Goal: Information Seeking & Learning: Learn about a topic

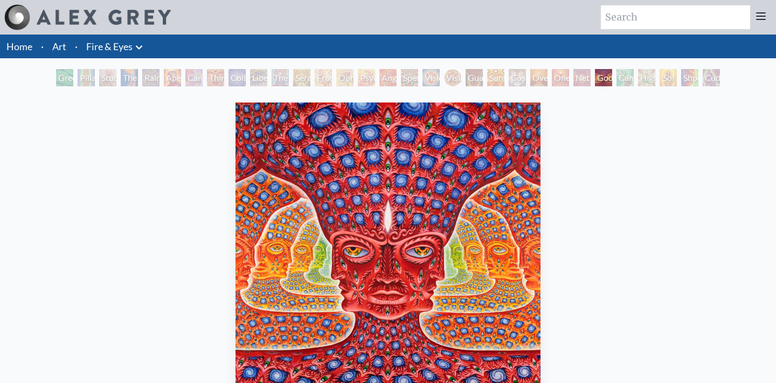
click at [101, 78] on div "Study for the Great Turn" at bounding box center [107, 77] width 17 height 17
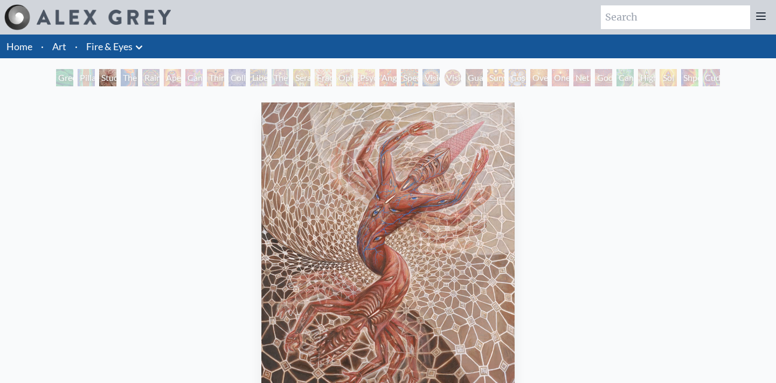
click at [130, 83] on div "The Torch" at bounding box center [129, 77] width 17 height 17
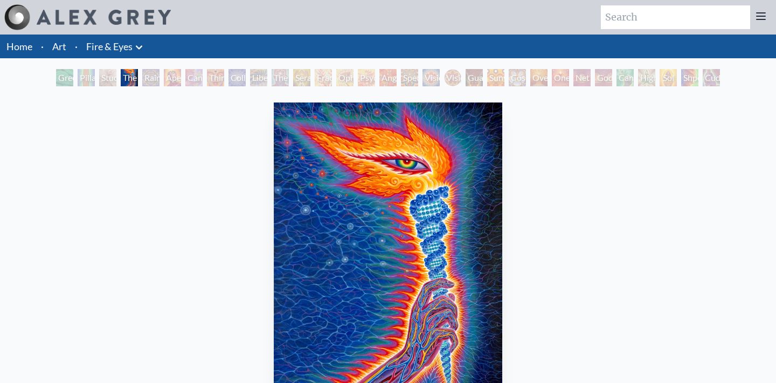
click at [154, 77] on div "Rainbow Eye Ripple" at bounding box center [150, 77] width 17 height 17
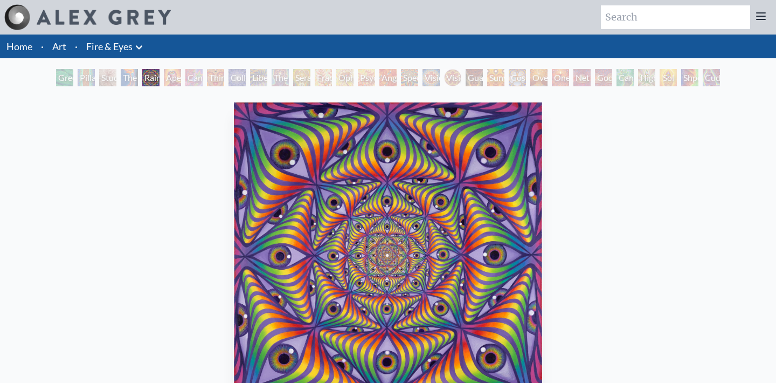
click at [203, 75] on div "Cannabis Sutra" at bounding box center [193, 77] width 17 height 17
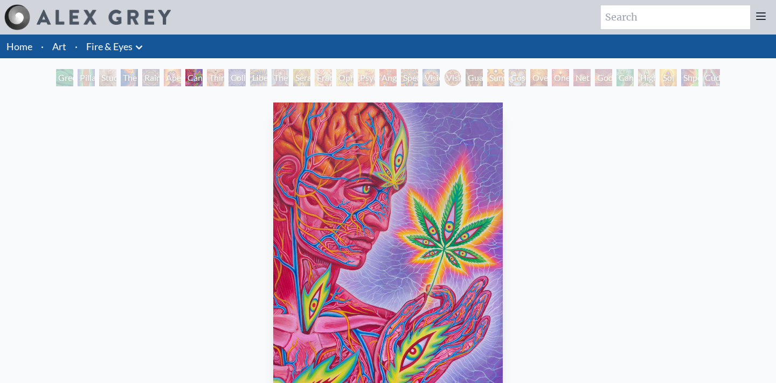
click at [353, 76] on div "Ophanic Eyelash" at bounding box center [344, 77] width 17 height 17
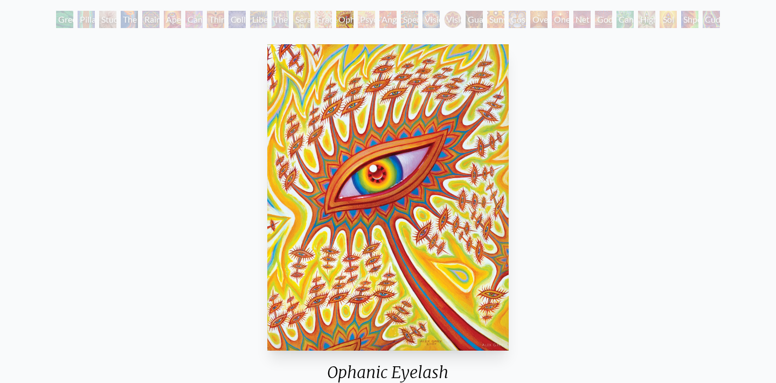
scroll to position [56, 0]
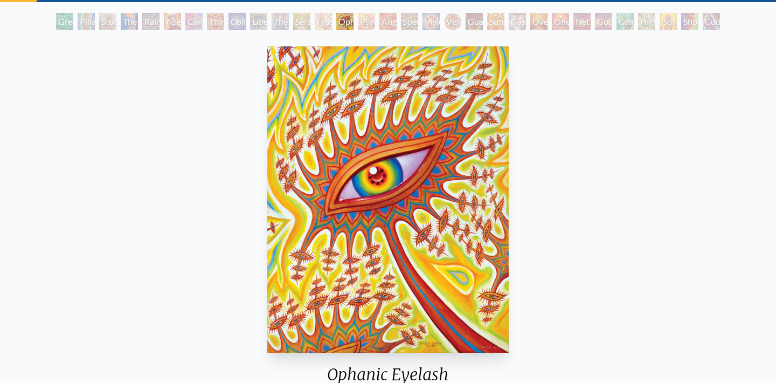
click at [483, 18] on div "Guardian of Infinite Vision" at bounding box center [474, 21] width 17 height 17
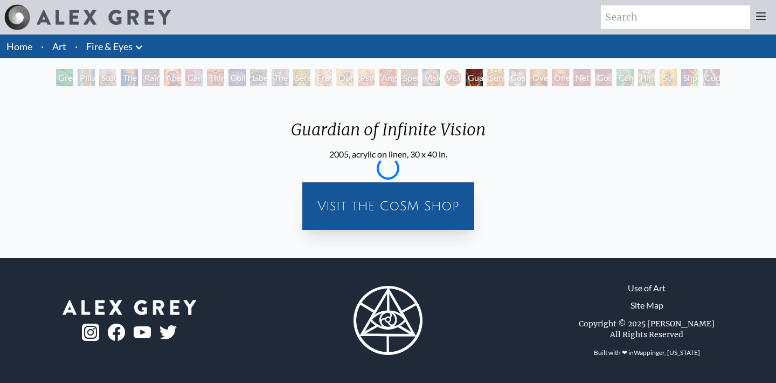
scroll to position [0, 0]
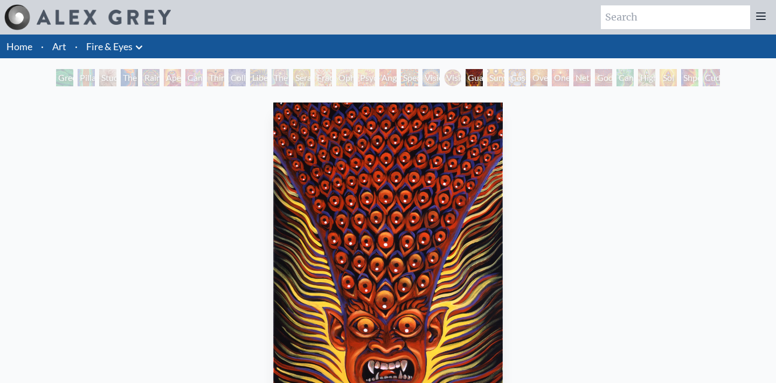
click at [499, 72] on div "Sunyata" at bounding box center [495, 77] width 17 height 17
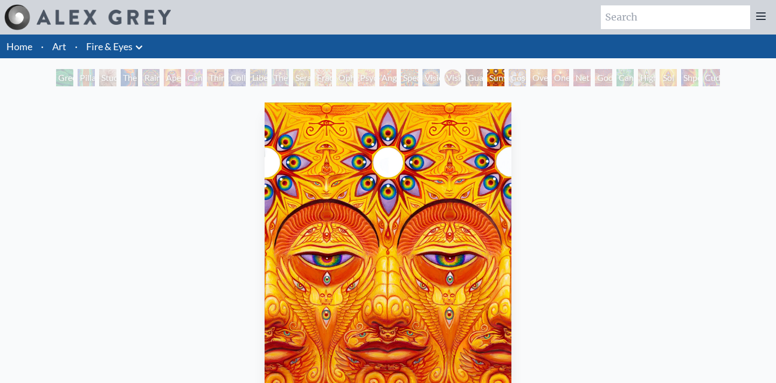
click at [526, 73] on div "Cosmic Elf" at bounding box center [517, 77] width 17 height 17
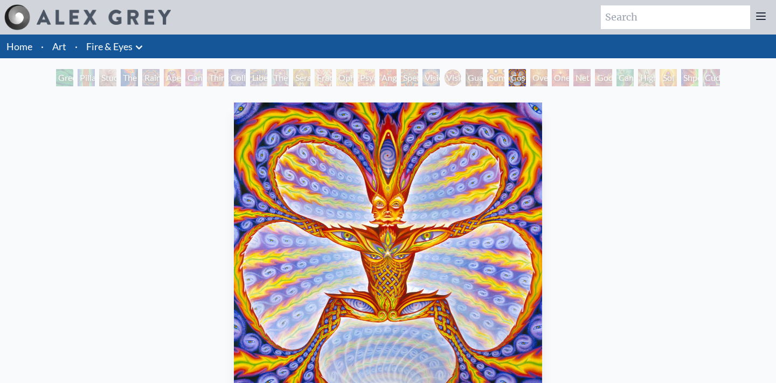
click at [547, 73] on div "Oversoul" at bounding box center [538, 77] width 17 height 17
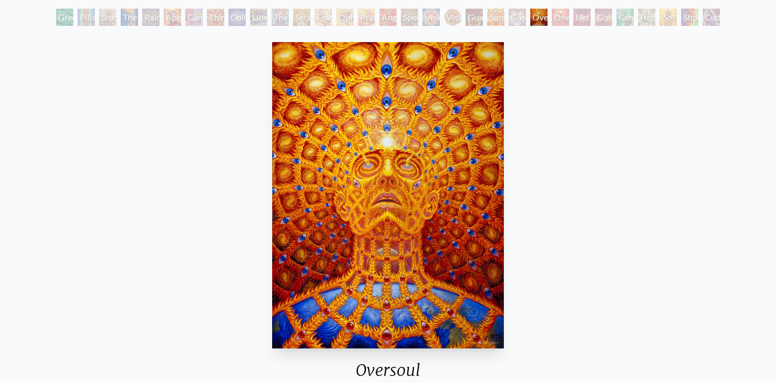
scroll to position [59, 0]
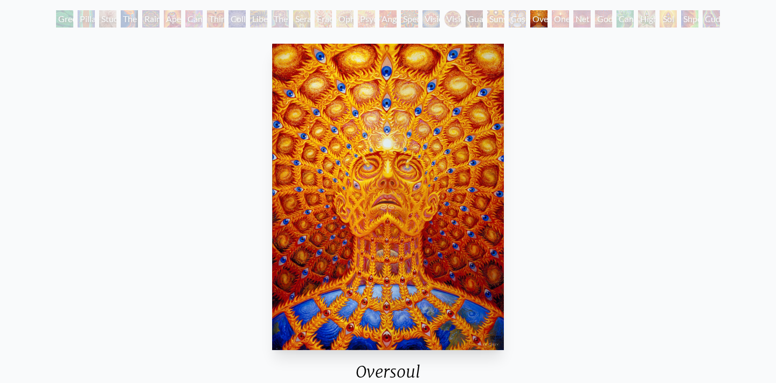
click at [567, 18] on div "One" at bounding box center [560, 18] width 17 height 17
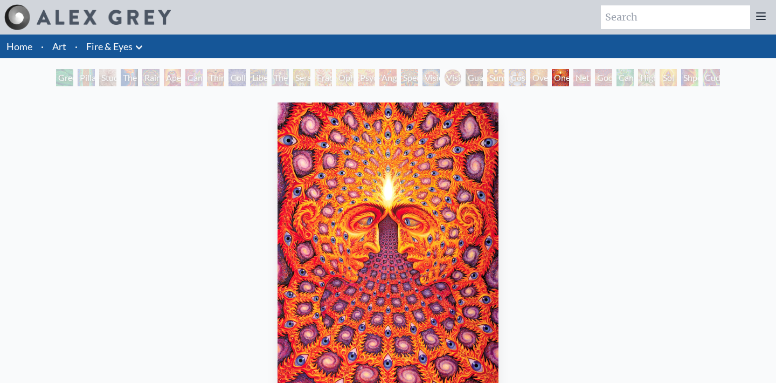
click at [591, 74] on div "Net of Being" at bounding box center [581, 77] width 17 height 17
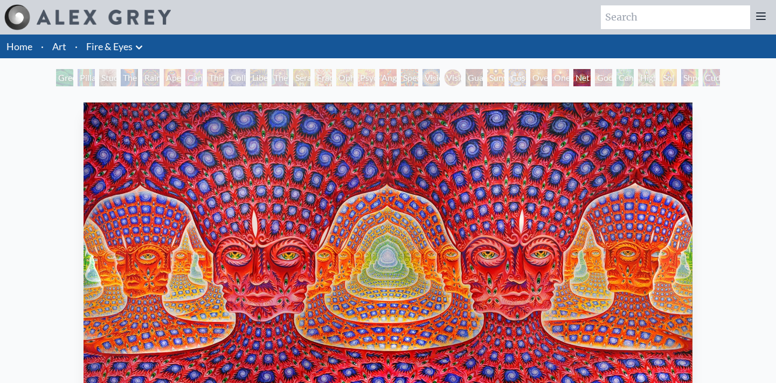
click at [603, 81] on div "Godself" at bounding box center [603, 77] width 17 height 17
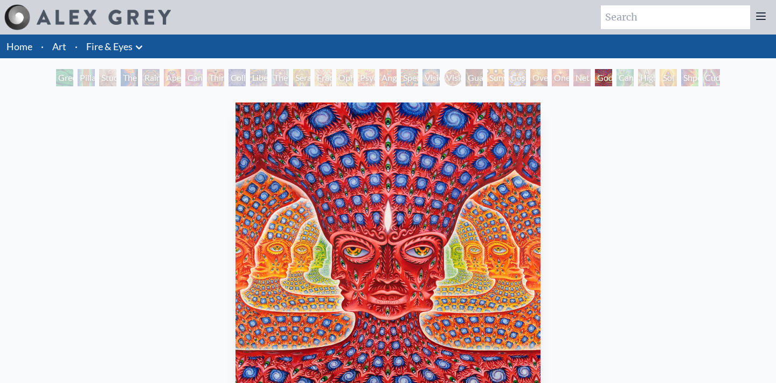
click at [582, 80] on div "Net of Being" at bounding box center [581, 77] width 17 height 17
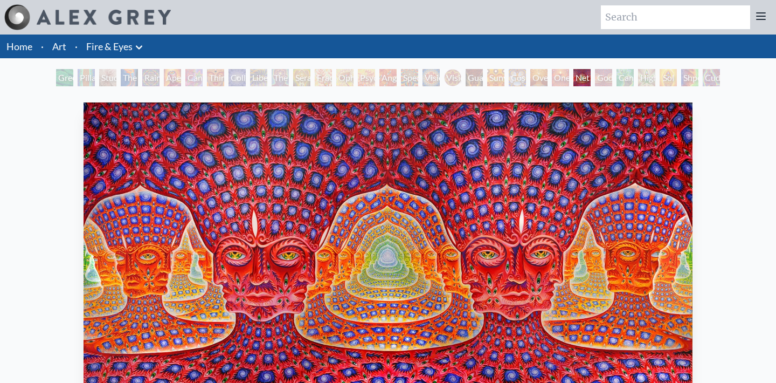
click at [599, 74] on div "Godself" at bounding box center [603, 77] width 17 height 17
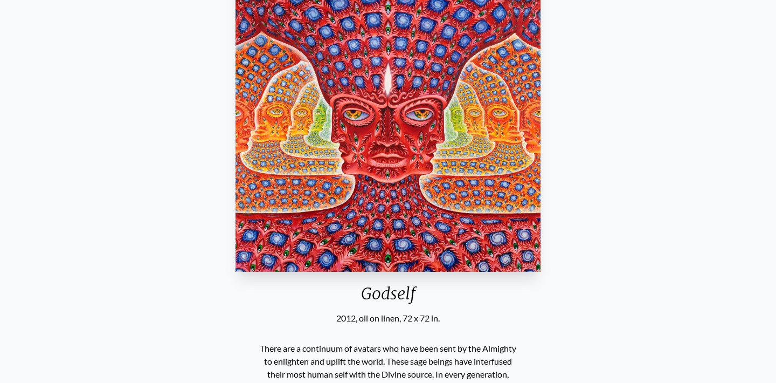
scroll to position [31, 0]
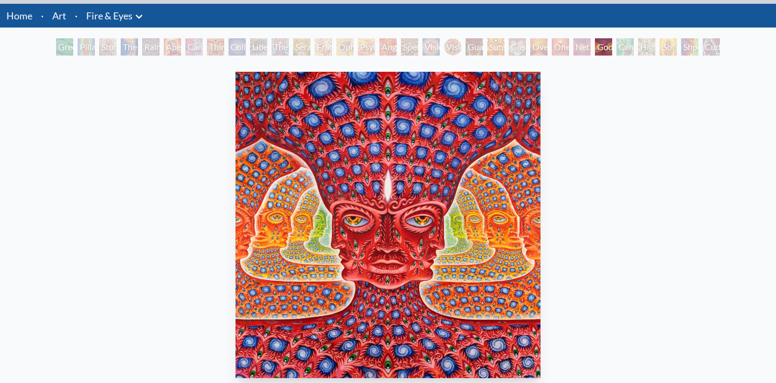
click at [585, 50] on div "Net of Being" at bounding box center [581, 46] width 17 height 17
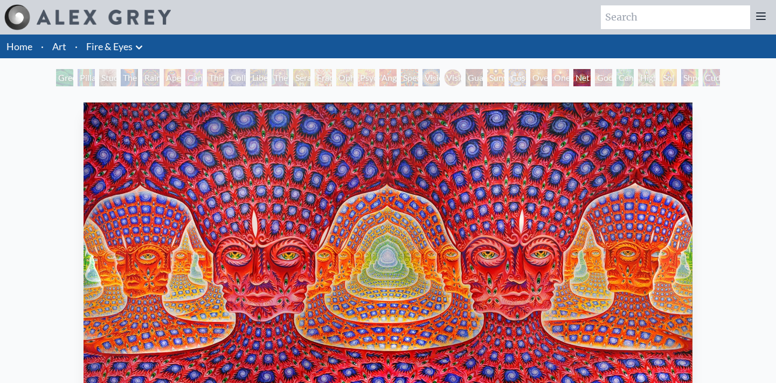
click at [608, 78] on div "Godself" at bounding box center [603, 77] width 17 height 17
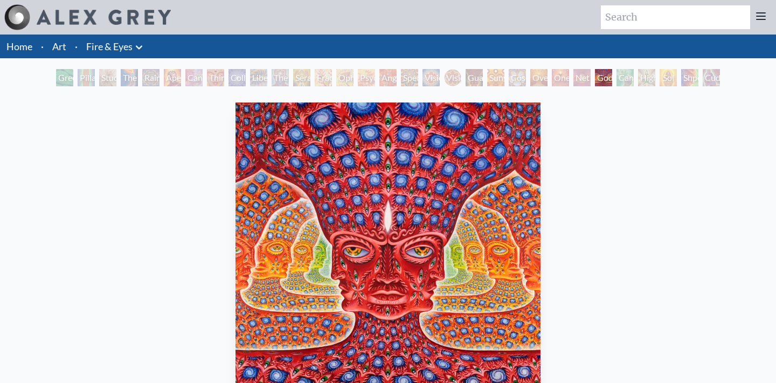
click at [573, 78] on div "Net of Being" at bounding box center [581, 77] width 17 height 17
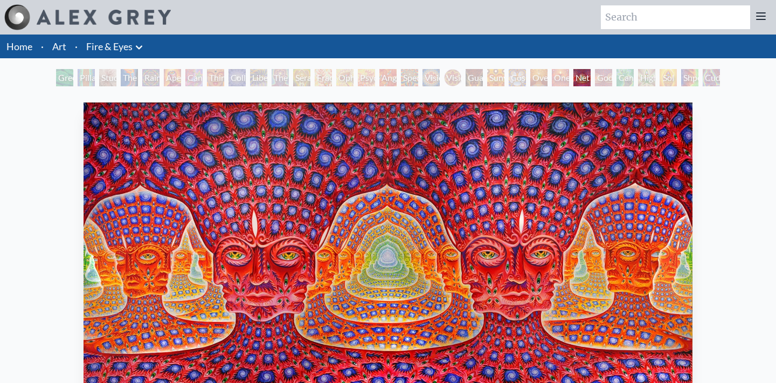
click at [588, 78] on div "Net of Being" at bounding box center [581, 77] width 17 height 17
click at [608, 78] on div "Godself" at bounding box center [603, 77] width 17 height 17
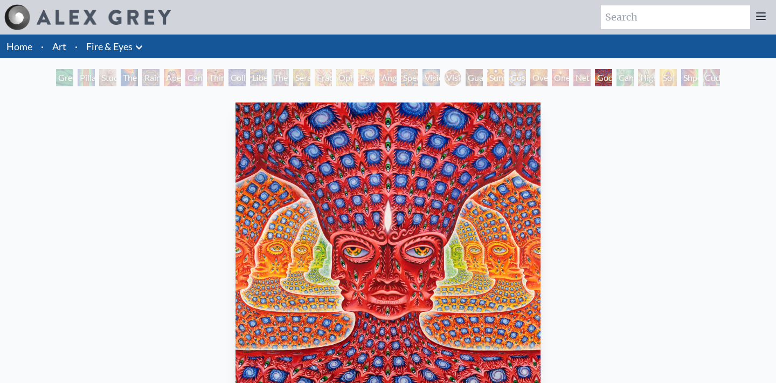
click at [573, 77] on div "Net of Being" at bounding box center [581, 77] width 17 height 17
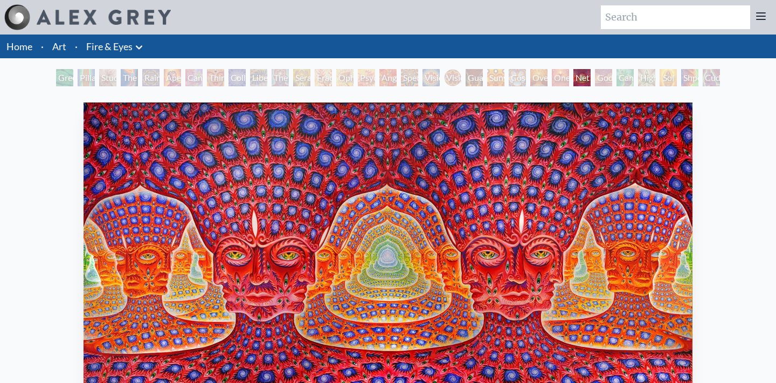
click at [595, 73] on div "Godself" at bounding box center [603, 77] width 17 height 17
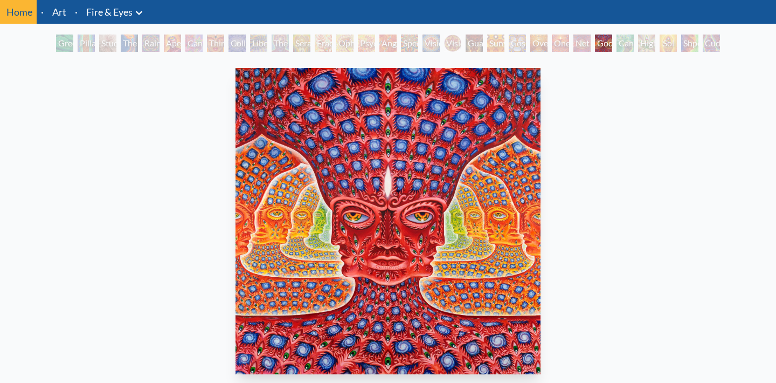
scroll to position [36, 0]
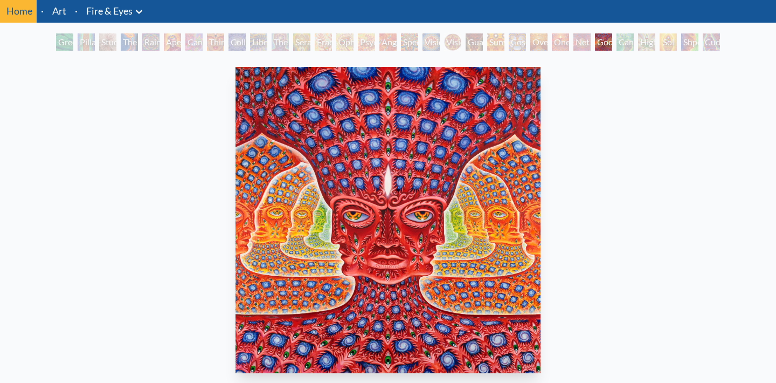
click at [626, 40] on div "Cannafist" at bounding box center [624, 41] width 17 height 17
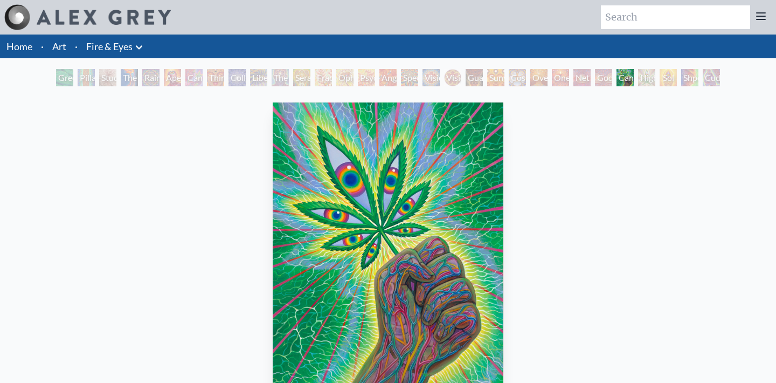
click at [655, 79] on div "Higher Vision" at bounding box center [646, 77] width 17 height 17
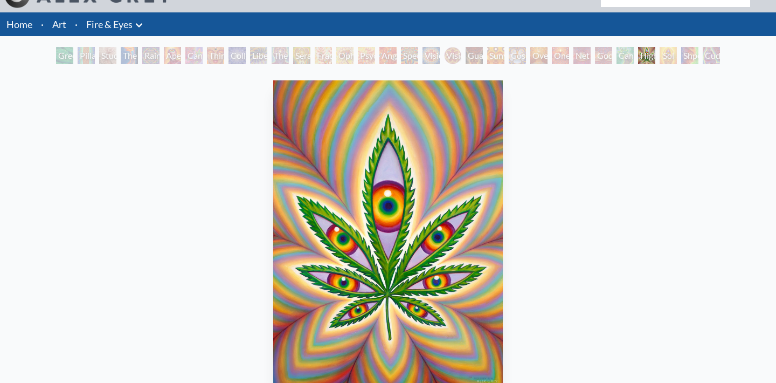
scroll to position [6, 0]
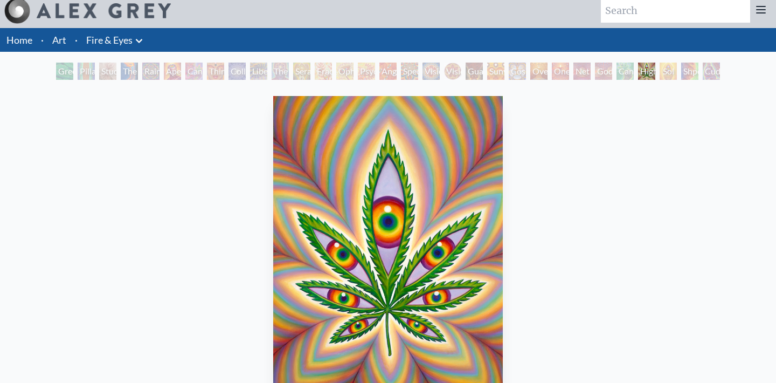
click at [666, 70] on div "Sol Invictus" at bounding box center [668, 71] width 17 height 17
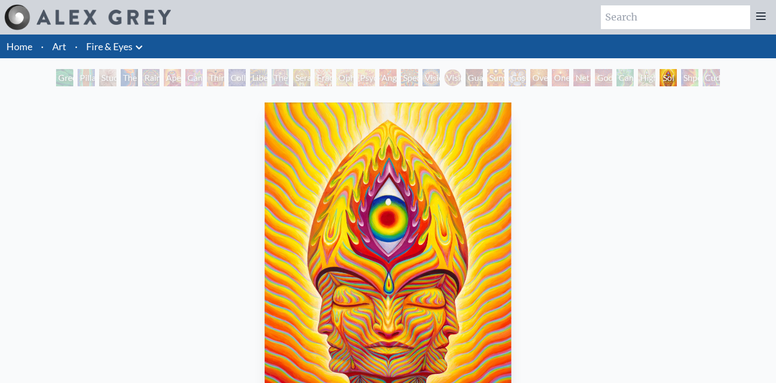
click at [694, 75] on div "Shpongled" at bounding box center [689, 77] width 17 height 17
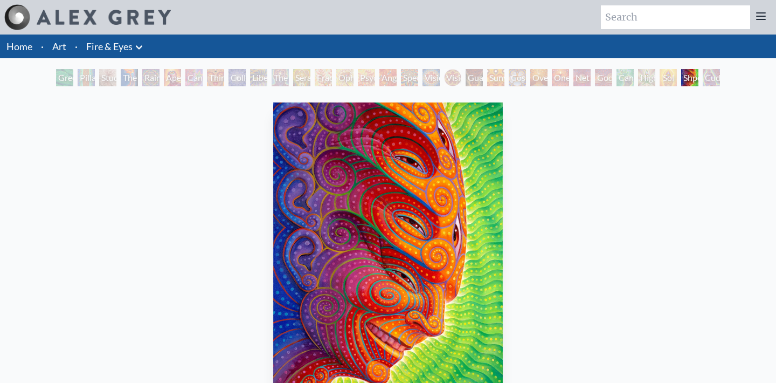
click at [712, 75] on div "Cuddle" at bounding box center [711, 77] width 17 height 17
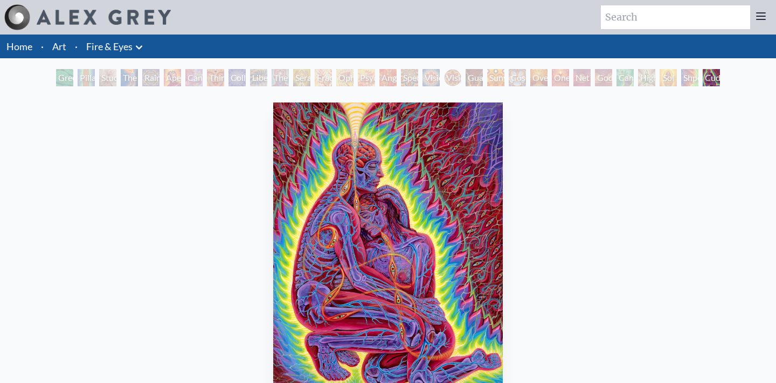
click at [203, 78] on div "Cannabis Sutra" at bounding box center [193, 77] width 17 height 17
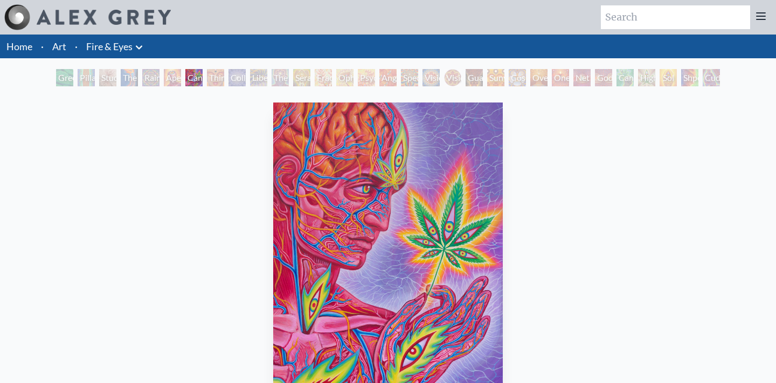
click at [194, 73] on div "Cannabis Sutra" at bounding box center [193, 77] width 17 height 17
click at [233, 78] on div "Collective Vision" at bounding box center [236, 77] width 17 height 17
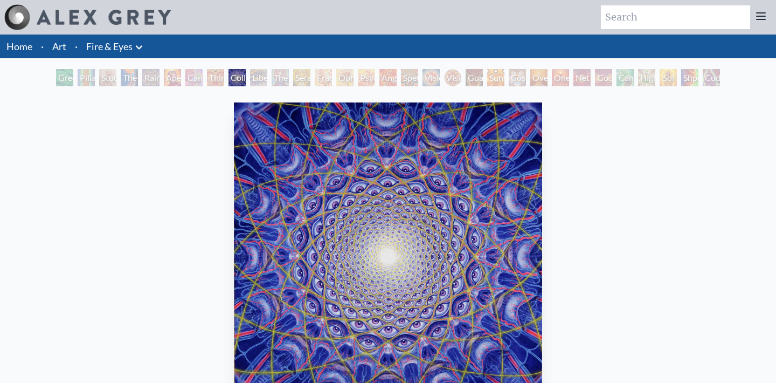
click at [58, 74] on div "Green Hand" at bounding box center [64, 77] width 17 height 17
